Goal: Information Seeking & Learning: Learn about a topic

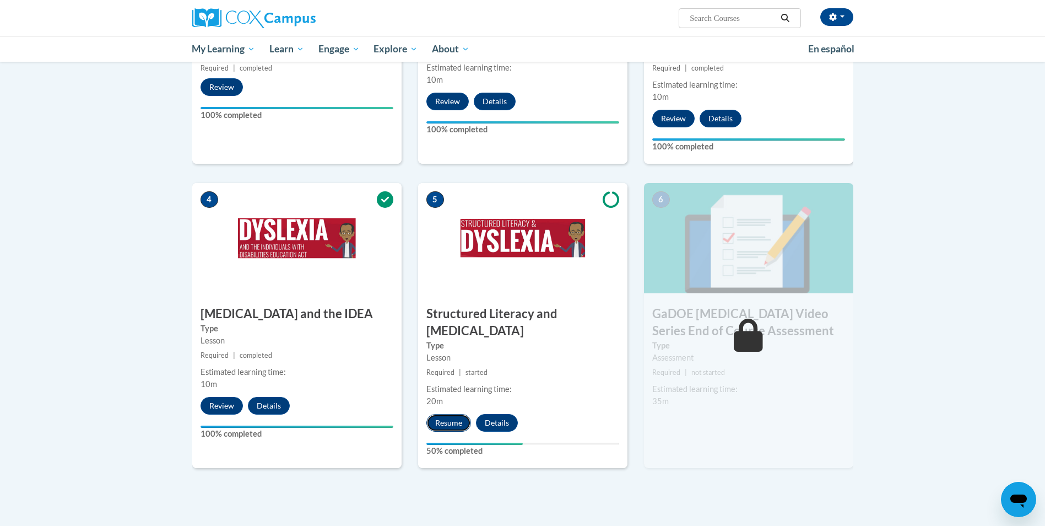
click at [445, 414] on button "Resume" at bounding box center [448, 423] width 45 height 18
